Goal: Communication & Community: Ask a question

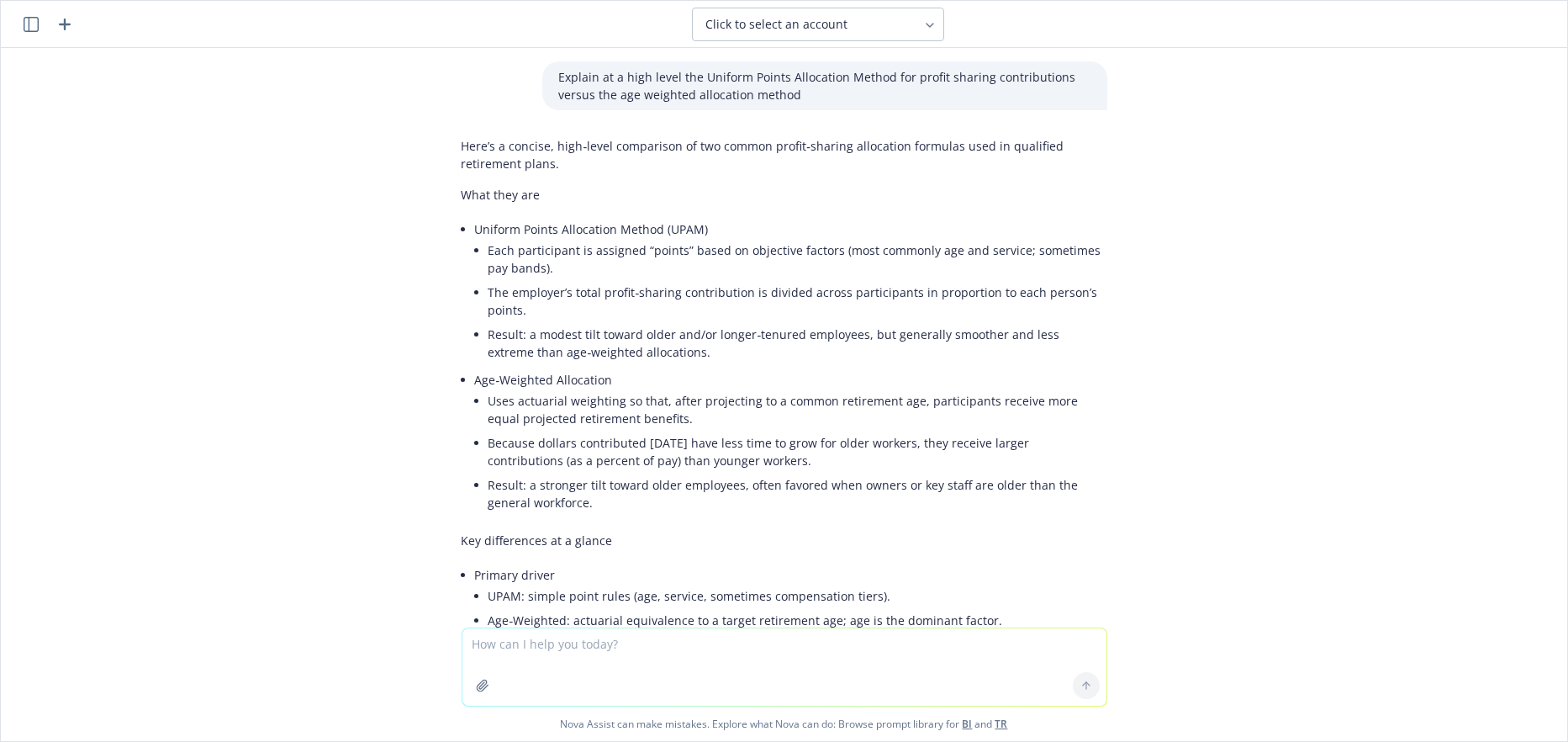
scroll to position [253, 0]
